Goal: Information Seeking & Learning: Learn about a topic

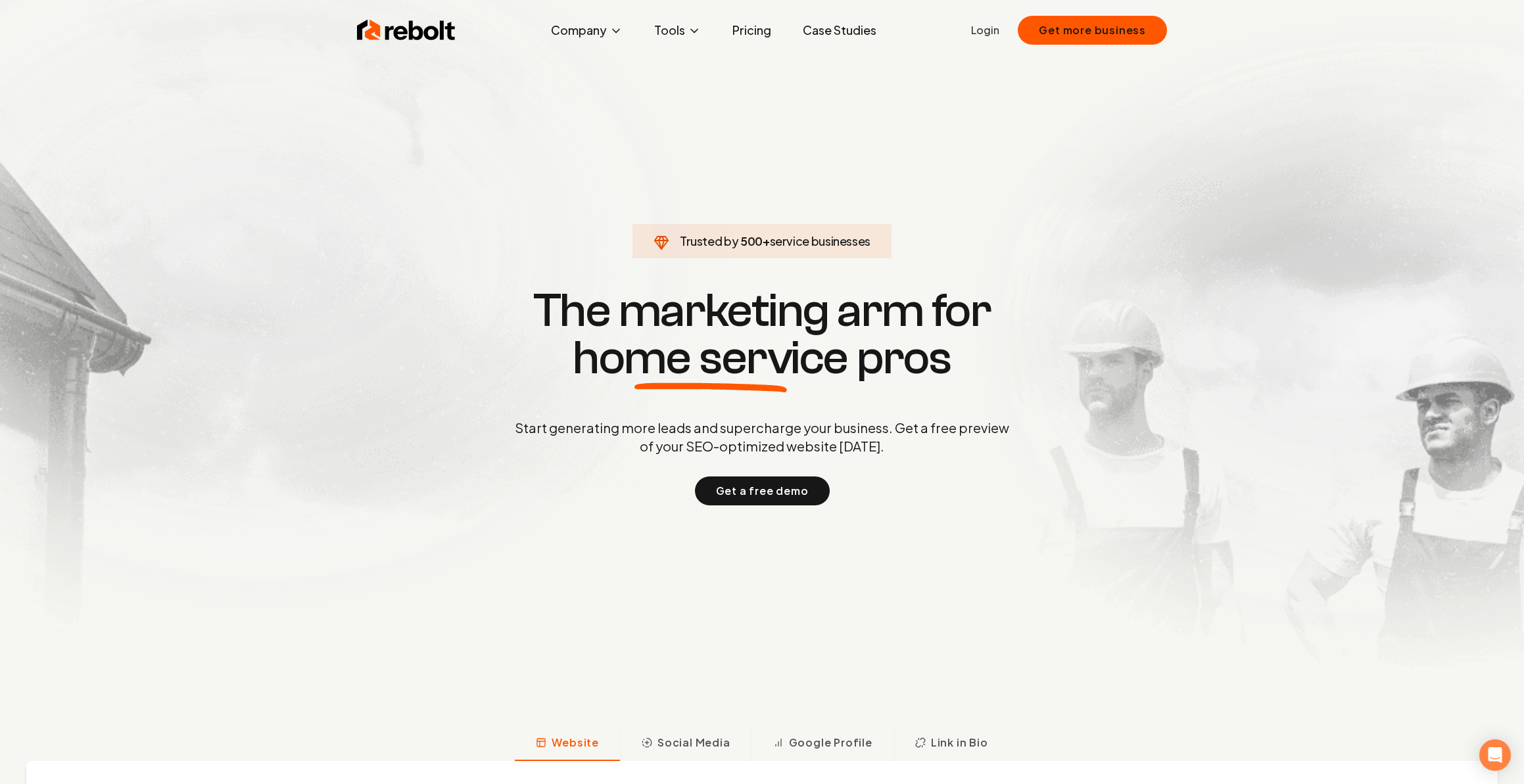
click at [753, 33] on link "Pricing" at bounding box center [751, 29] width 60 height 26
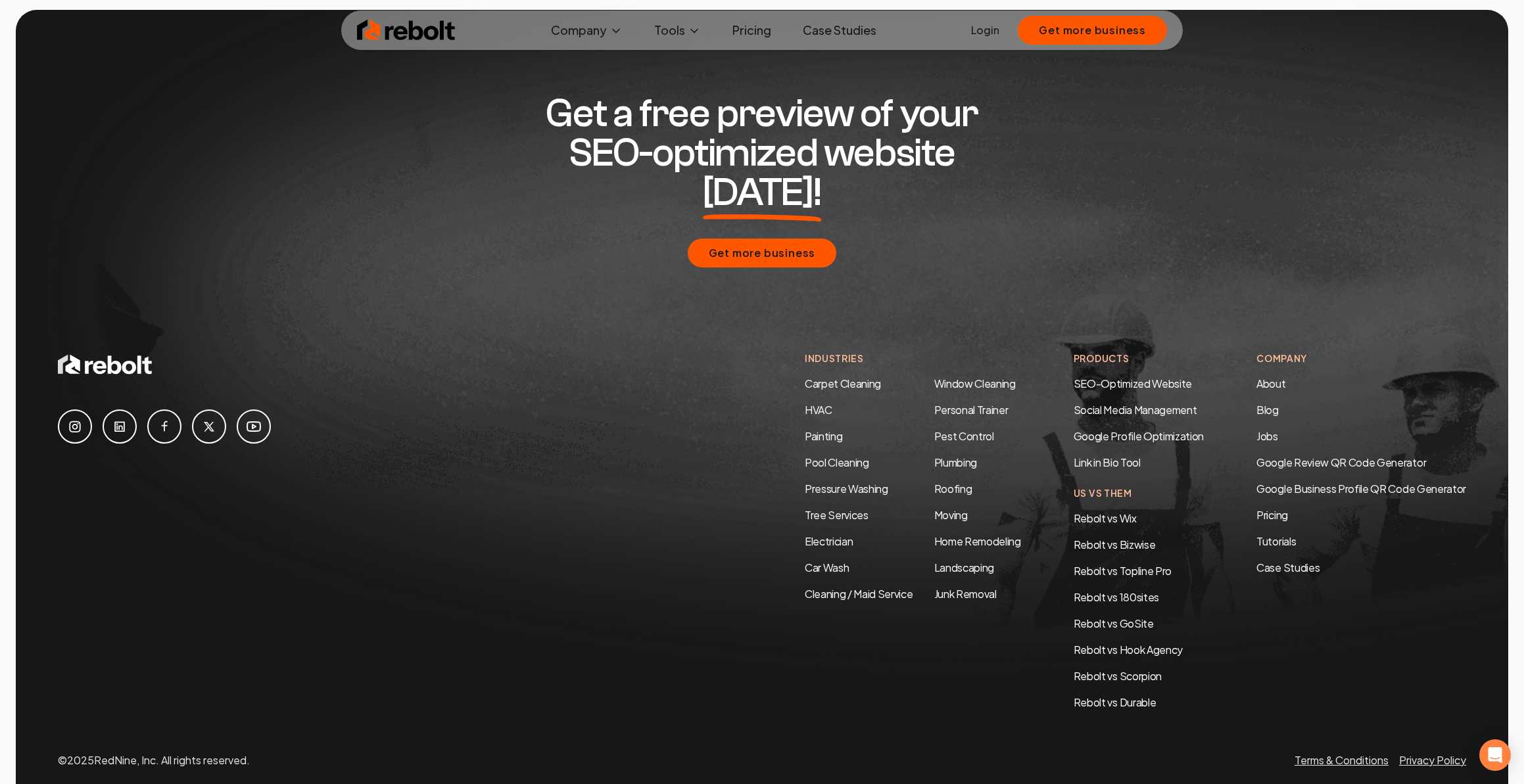
scroll to position [2370, 0]
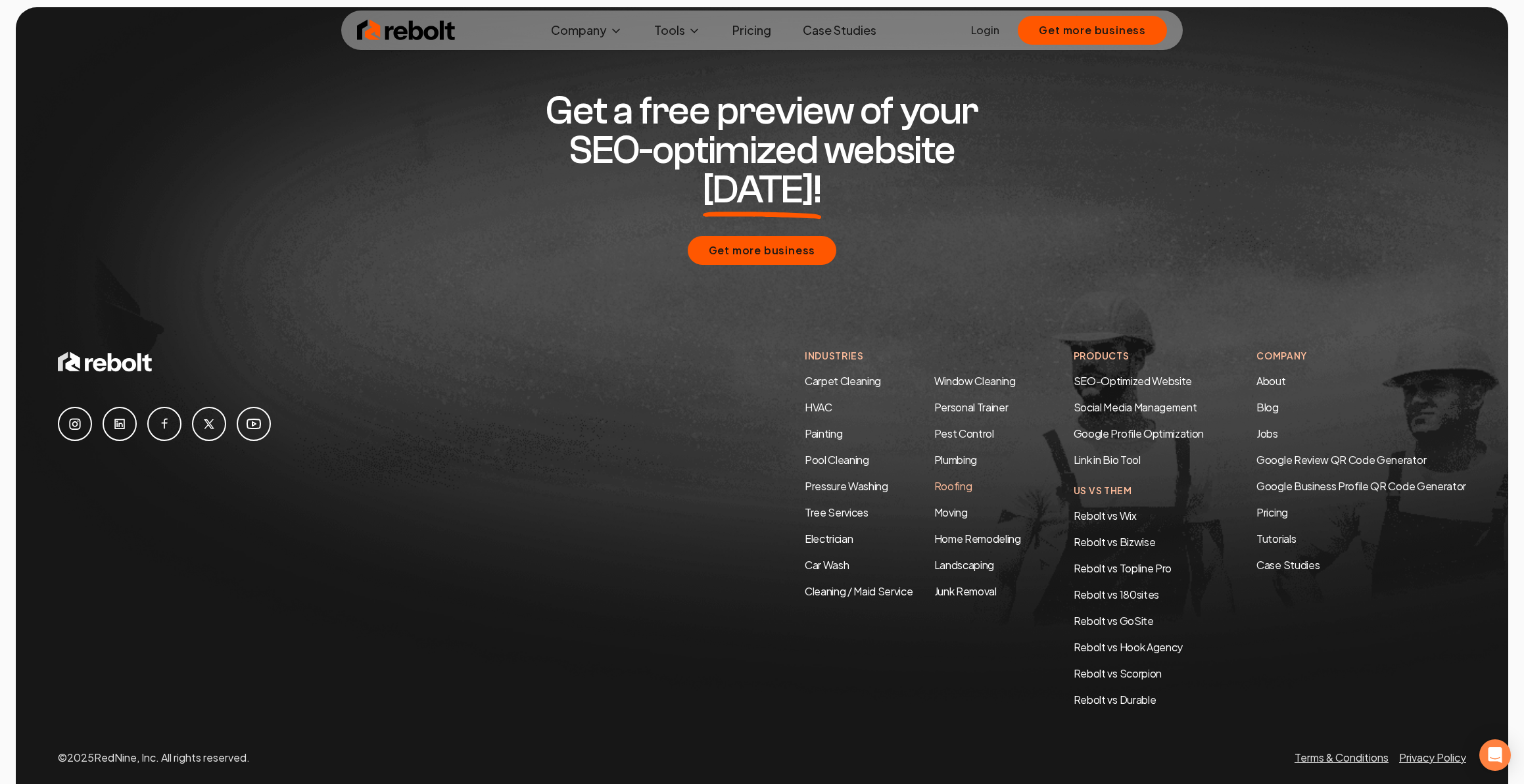
click at [941, 479] on link "Roofing" at bounding box center [952, 486] width 38 height 13
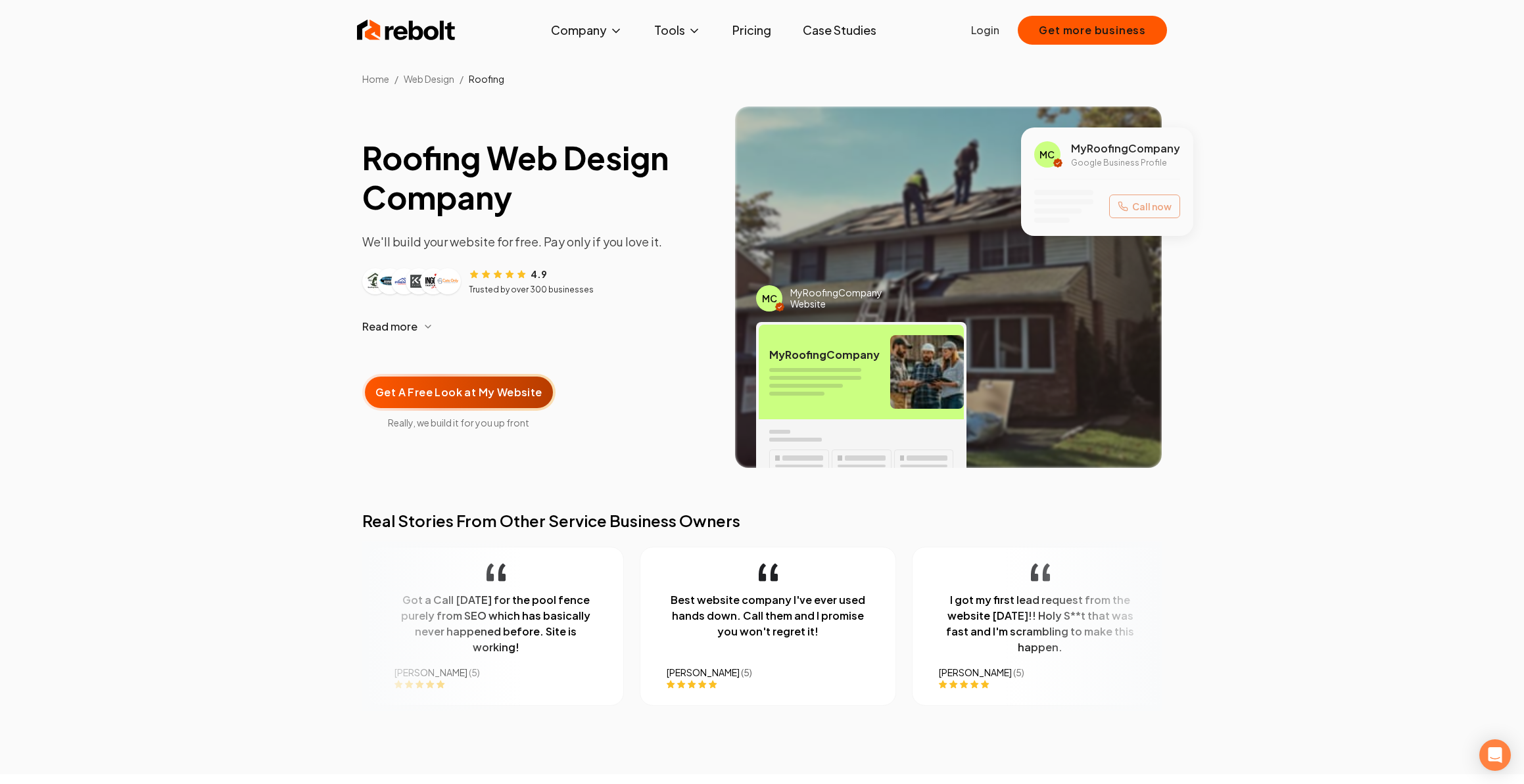
click at [846, 34] on link "Case Studies" at bounding box center [839, 29] width 95 height 26
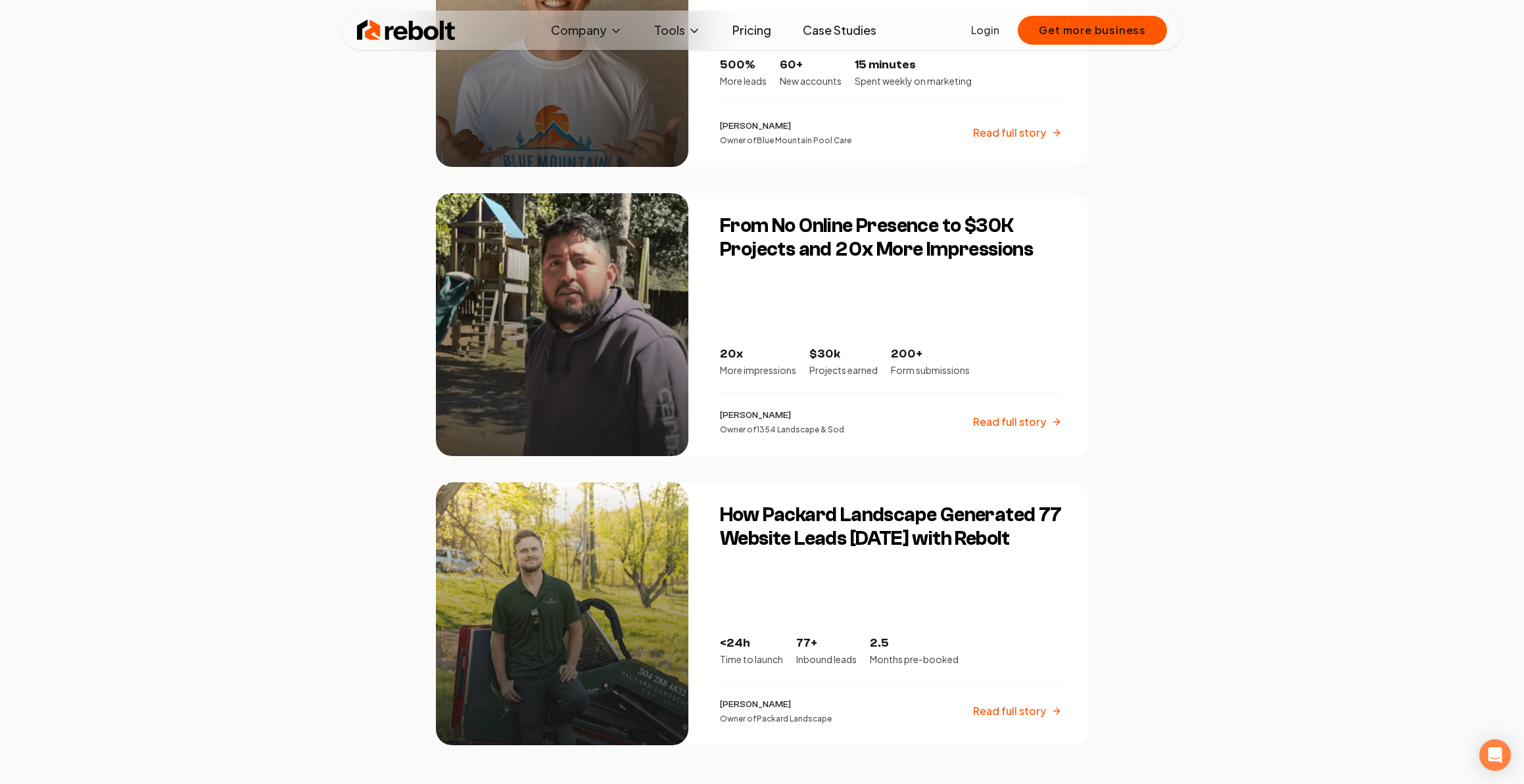
scroll to position [1281, 0]
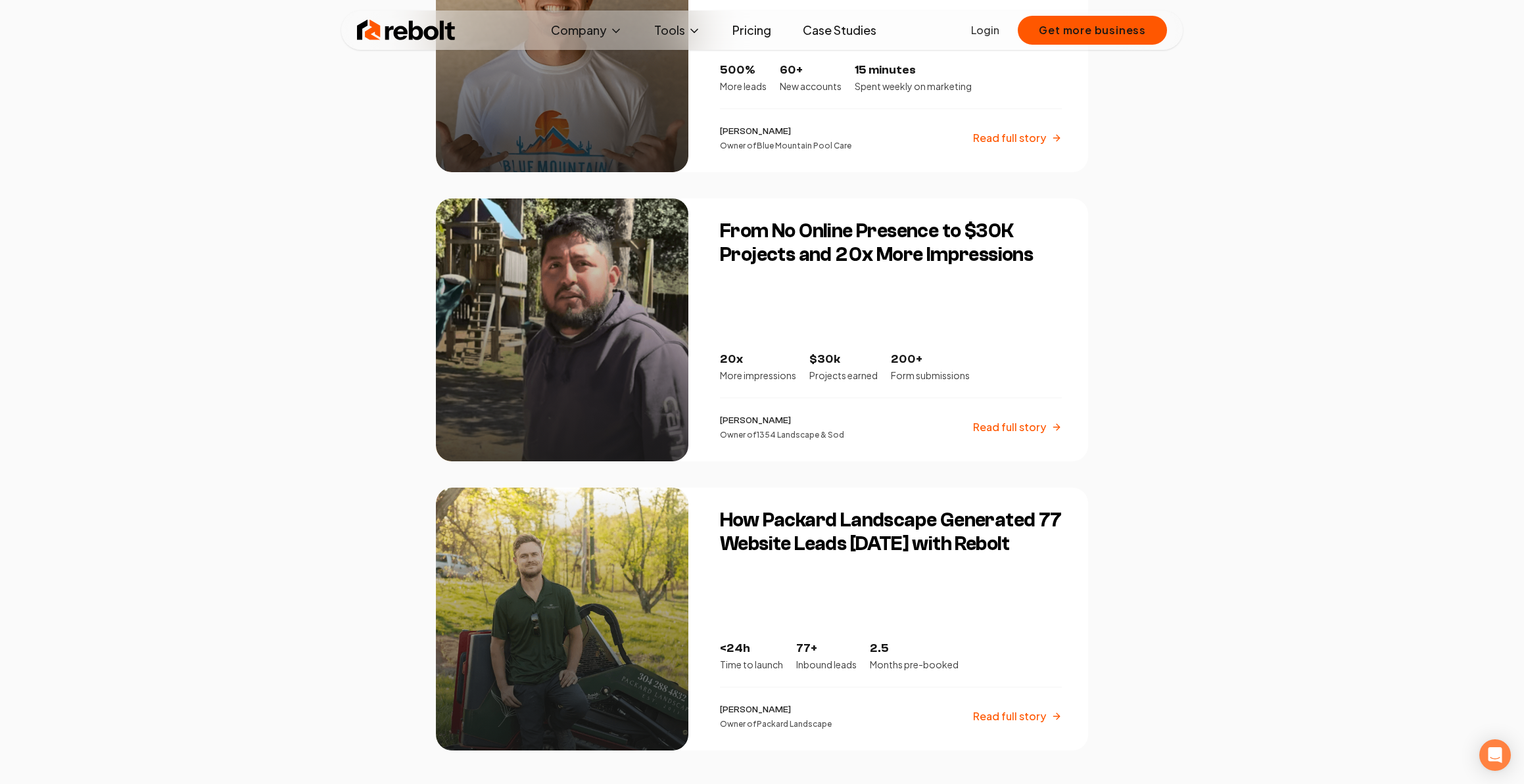
click at [1011, 429] on p "Read full story" at bounding box center [1009, 427] width 73 height 16
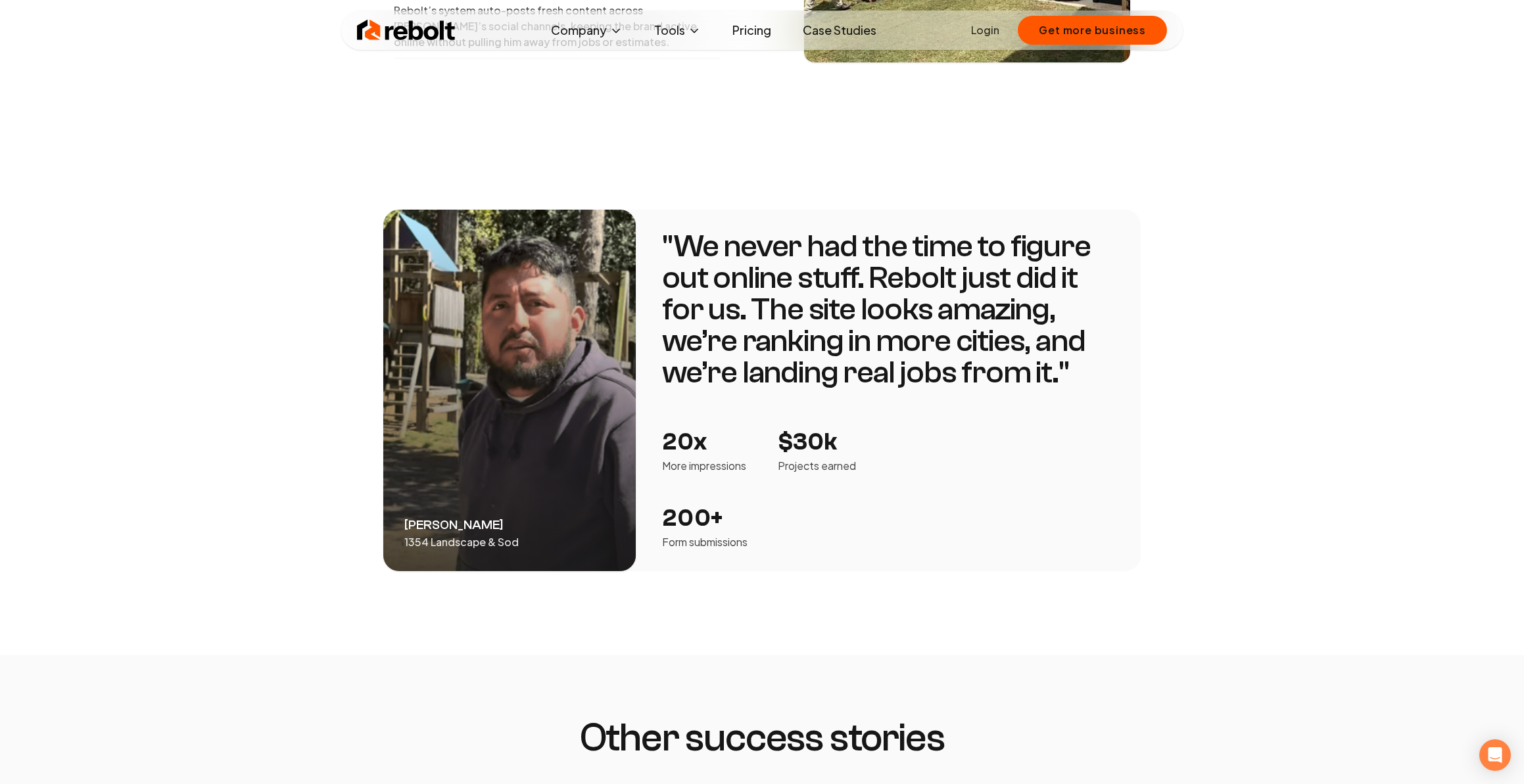
scroll to position [1641, 0]
drag, startPoint x: 511, startPoint y: 524, endPoint x: 403, endPoint y: 525, distance: 108.0
click at [403, 525] on div "[PERSON_NAME] 1354 Landscape & Sod" at bounding box center [509, 390] width 252 height 361
copy p "1354 Landscape & Sod"
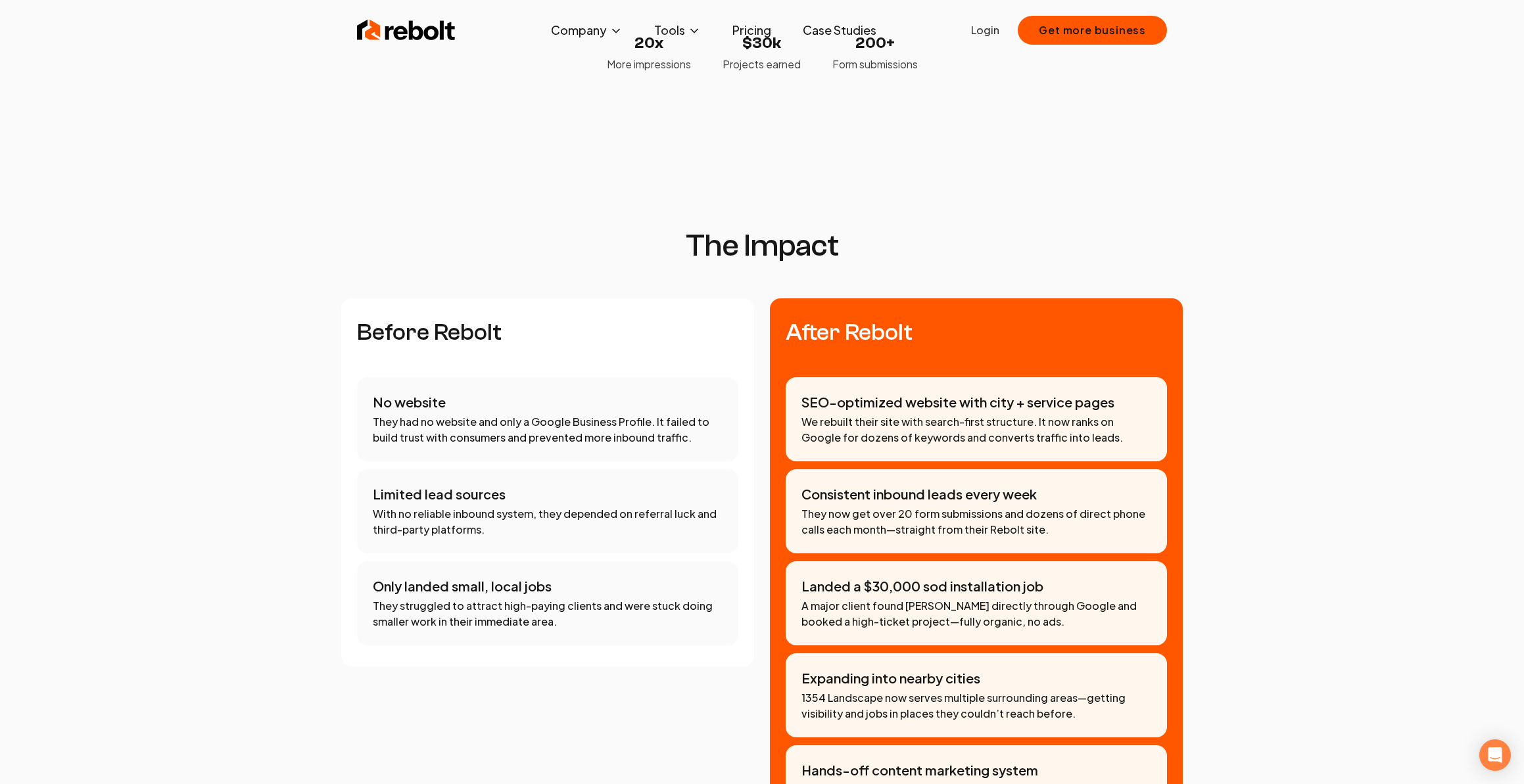
scroll to position [0, 0]
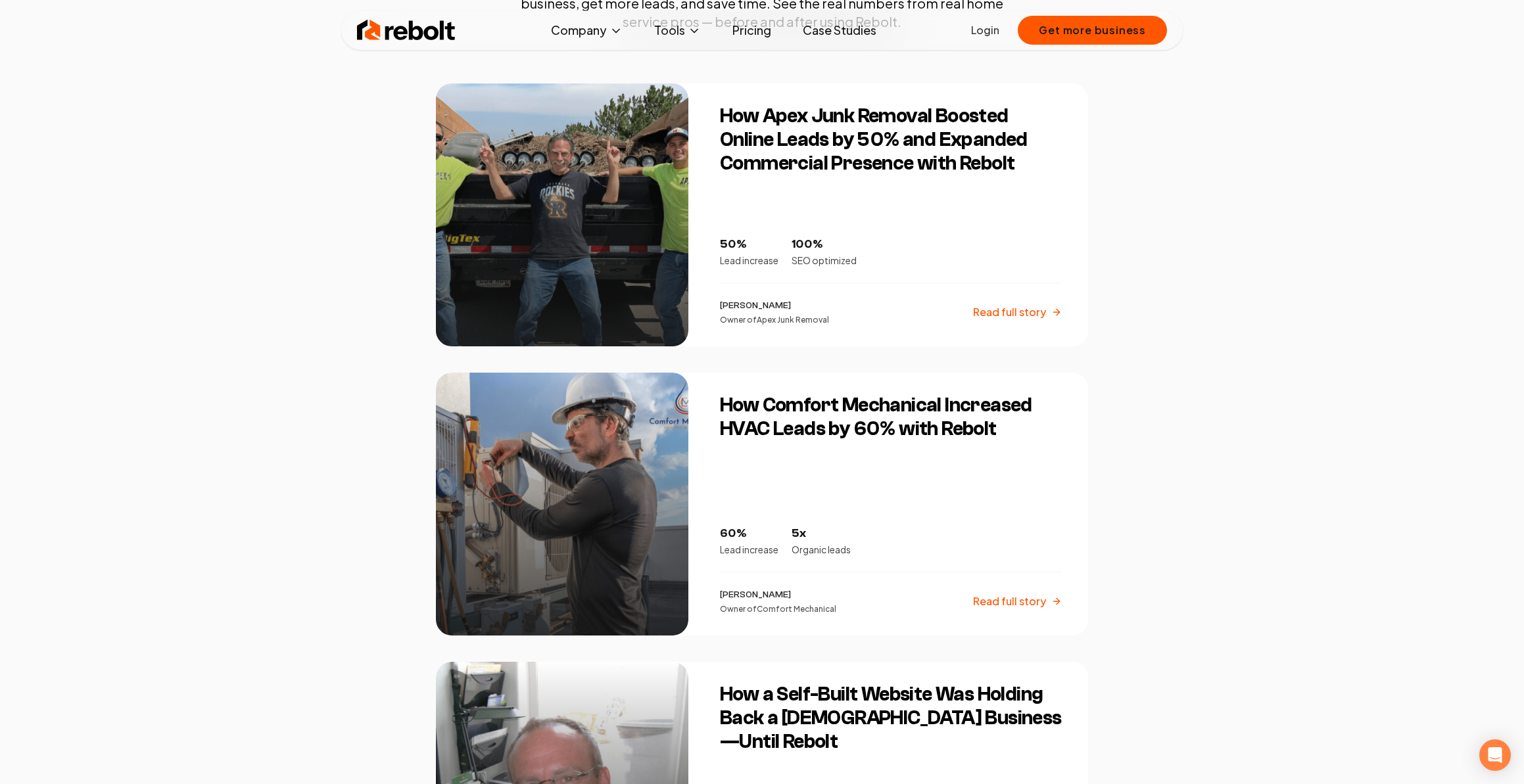
scroll to position [274, 0]
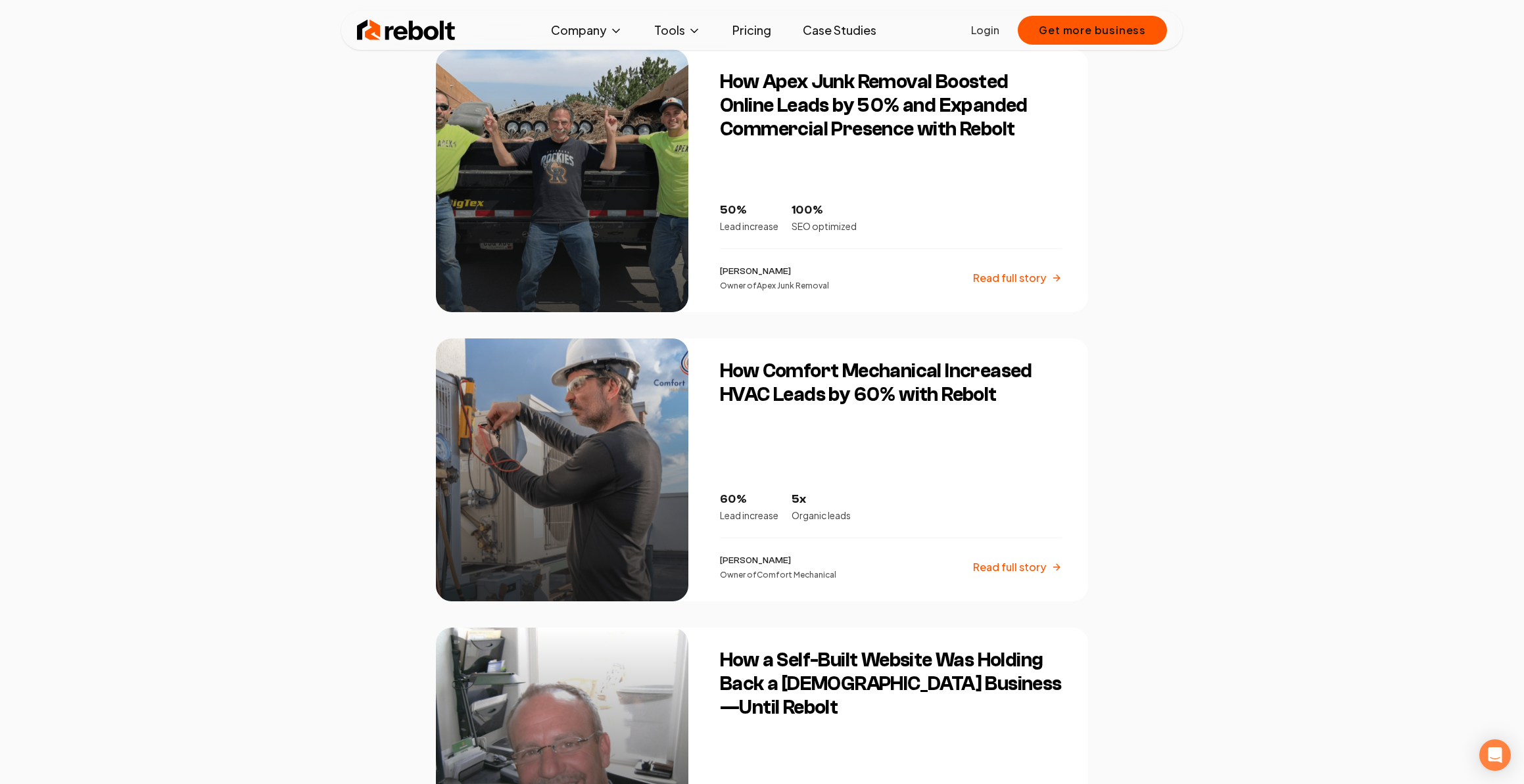
click at [752, 392] on h3 "How Comfort Mechanical Increased HVAC Leads by 60% with Rebolt" at bounding box center [890, 383] width 342 height 47
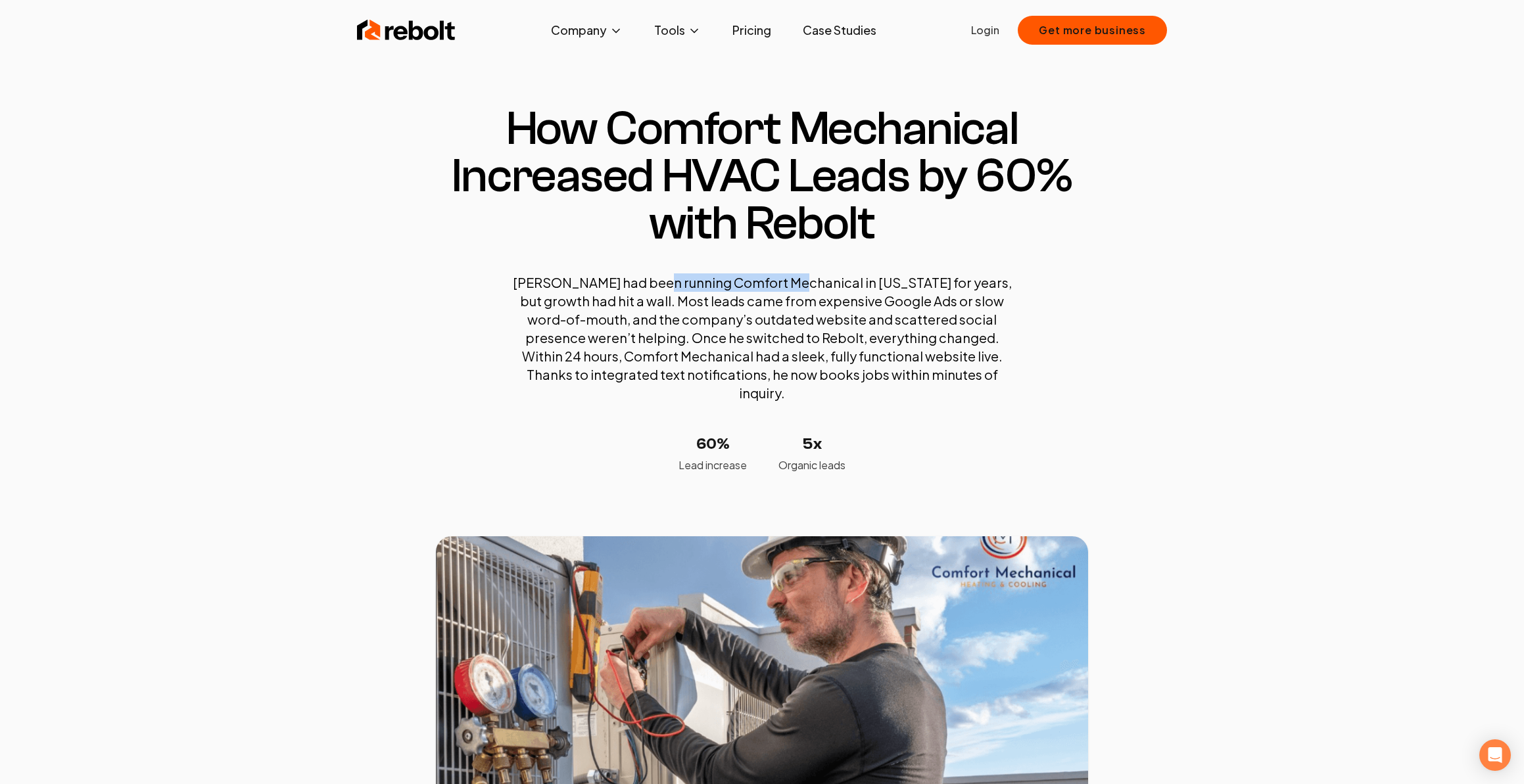
drag, startPoint x: 807, startPoint y: 283, endPoint x: 675, endPoint y: 283, distance: 132.0
click at [675, 283] on p "[PERSON_NAME] had been running Comfort Mechanical in [US_STATE] for years, but …" at bounding box center [762, 337] width 499 height 129
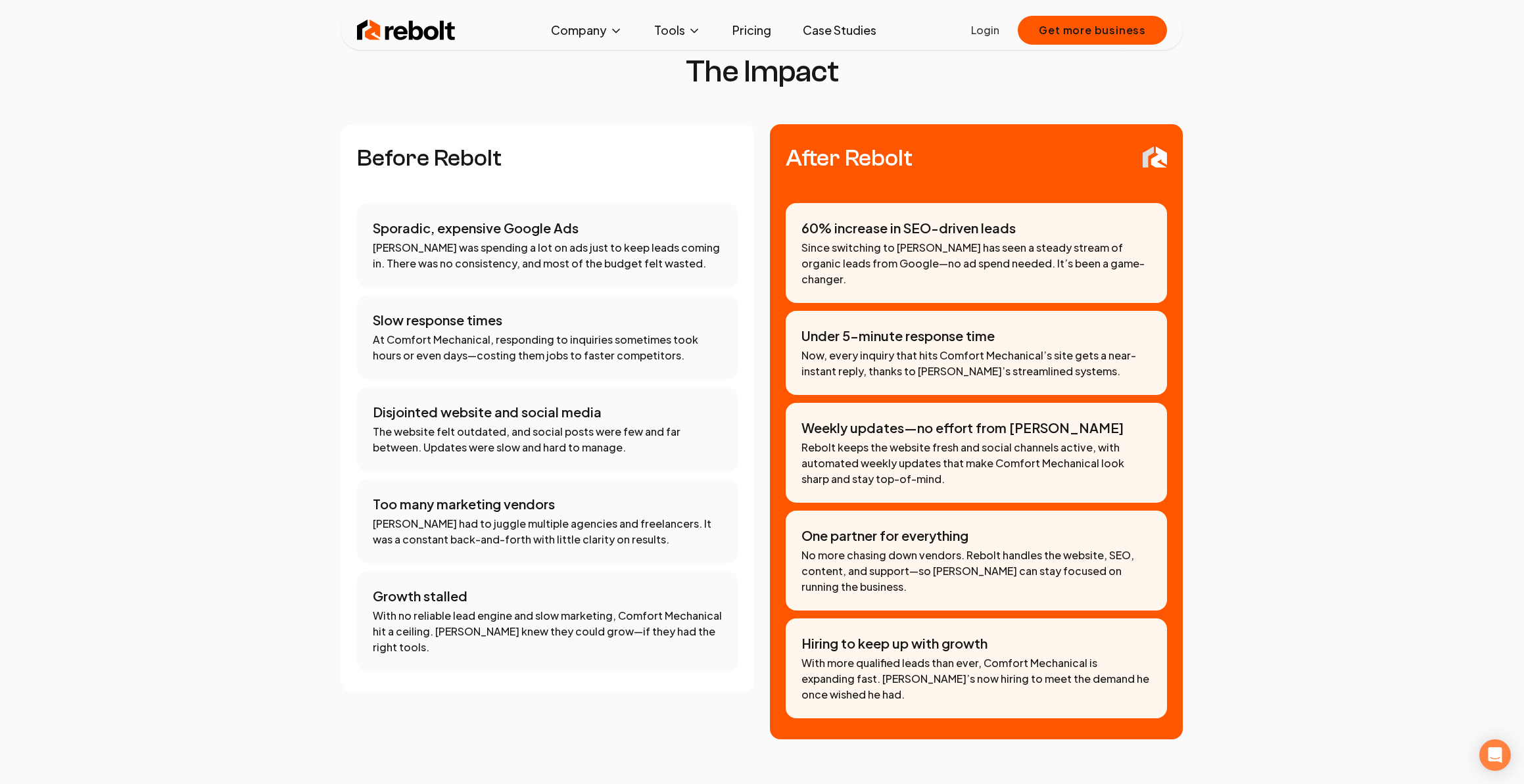
scroll to position [1033, 0]
click at [930, 326] on p "Under 5-minute response time" at bounding box center [976, 335] width 350 height 18
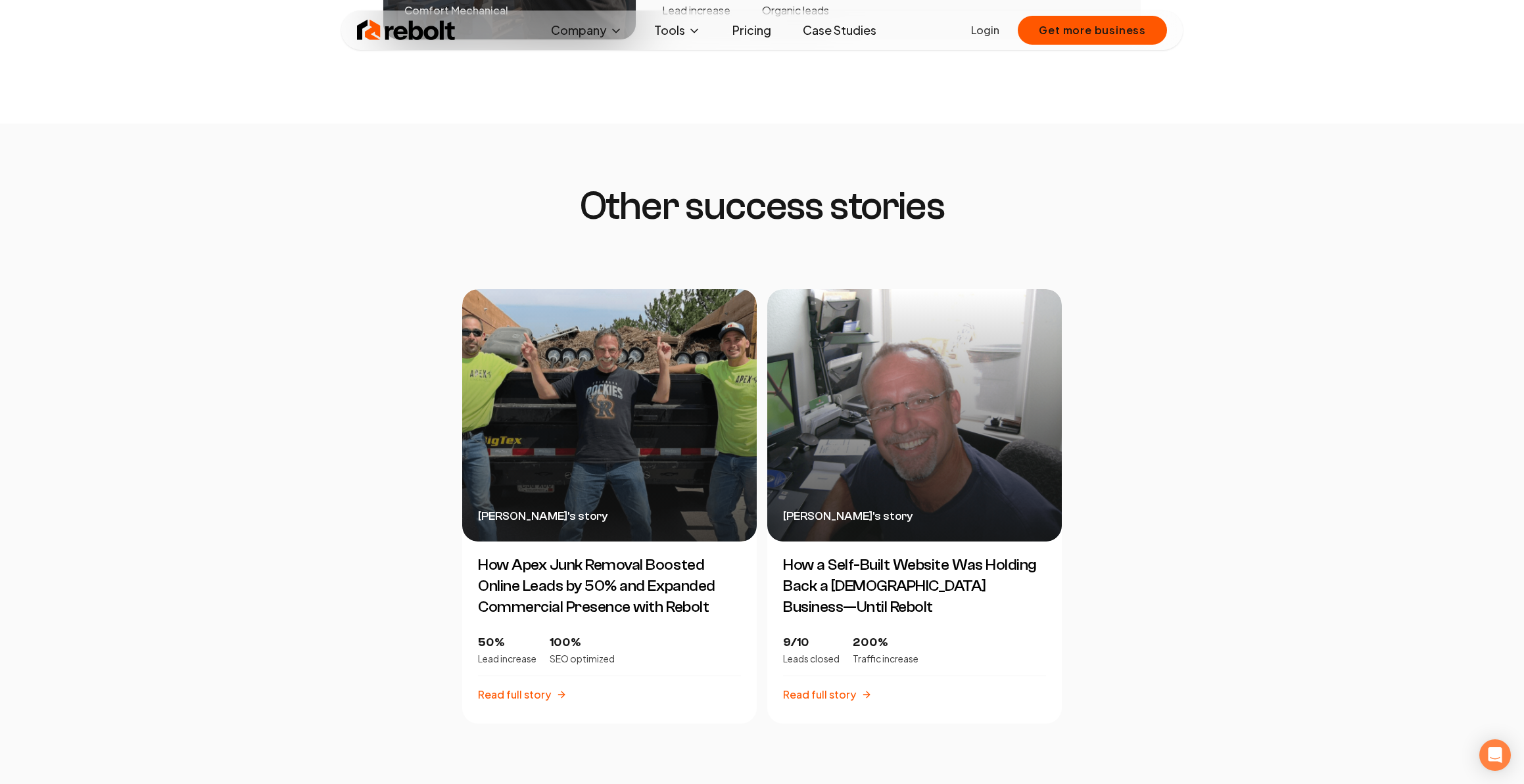
scroll to position [2698, 0]
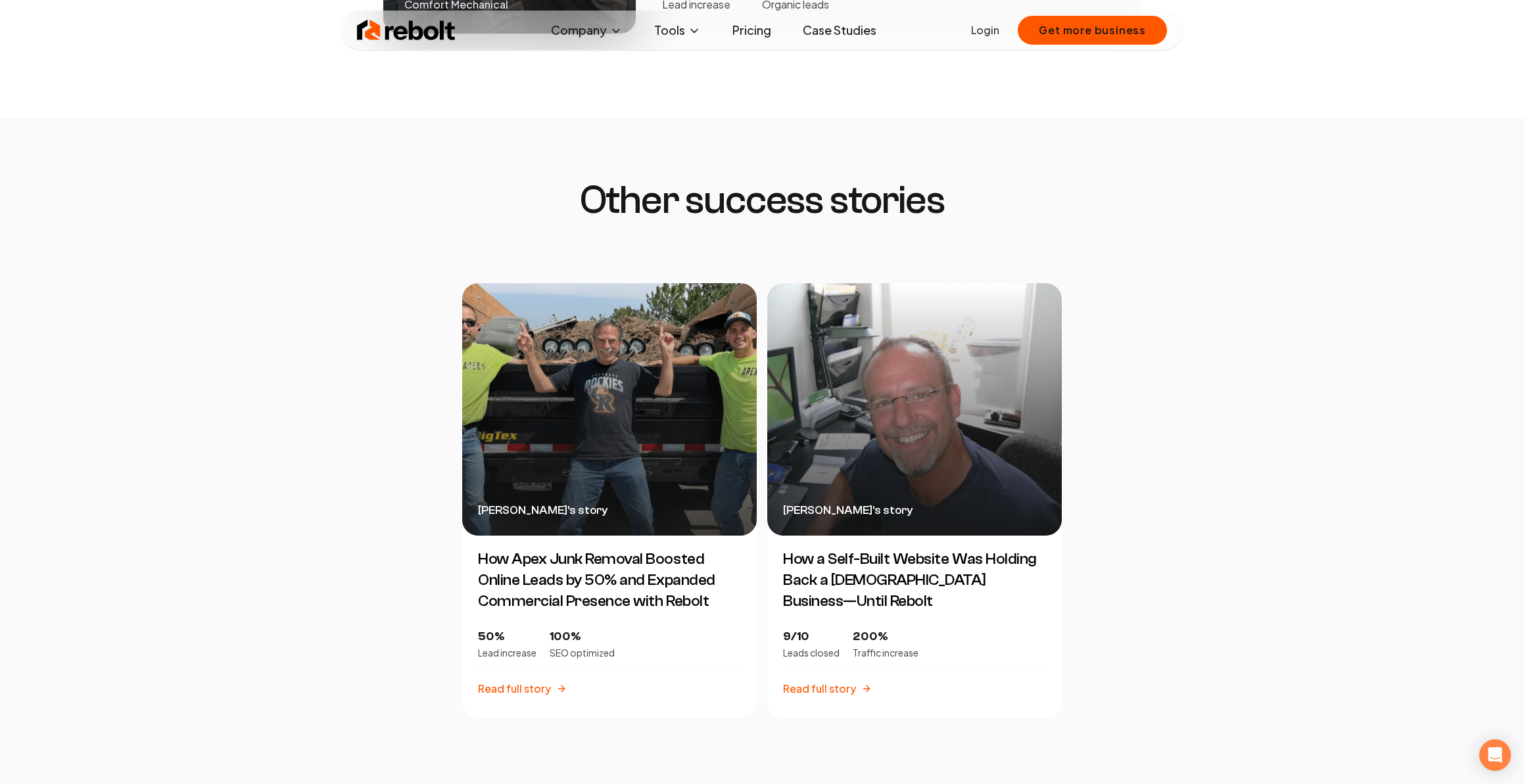
click at [530, 681] on p "Read full story" at bounding box center [514, 688] width 73 height 16
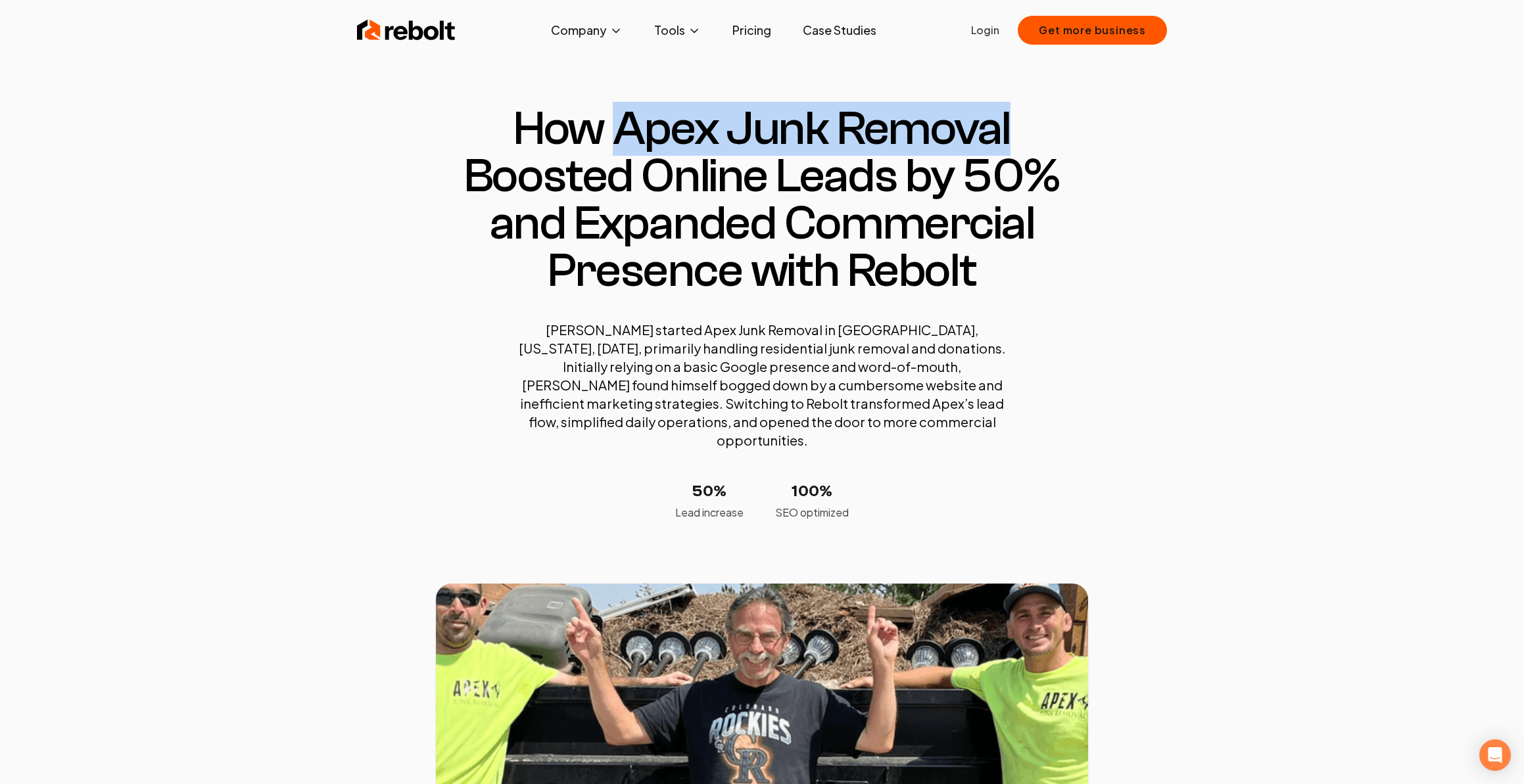
drag, startPoint x: 621, startPoint y: 115, endPoint x: 1026, endPoint y: 122, distance: 405.1
click at [1026, 122] on h1 "How Apex Junk Removal Boosted Online Leads by 50% and Expanded Commercial Prese…" at bounding box center [762, 199] width 652 height 189
copy h1 "Apex Junk Removal"
